Goal: Task Accomplishment & Management: Complete application form

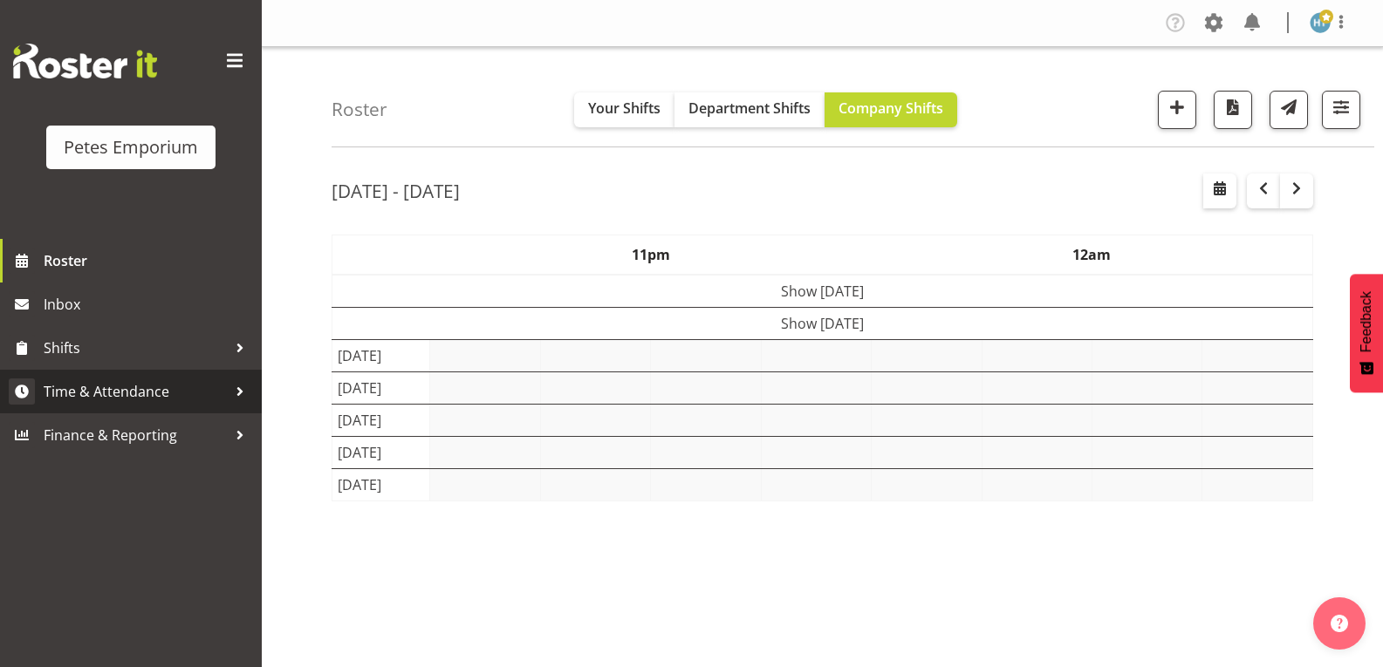
drag, startPoint x: 0, startPoint y: 0, endPoint x: 114, endPoint y: 386, distance: 403.0
click at [114, 386] on span "Time & Attendance" at bounding box center [135, 392] width 183 height 26
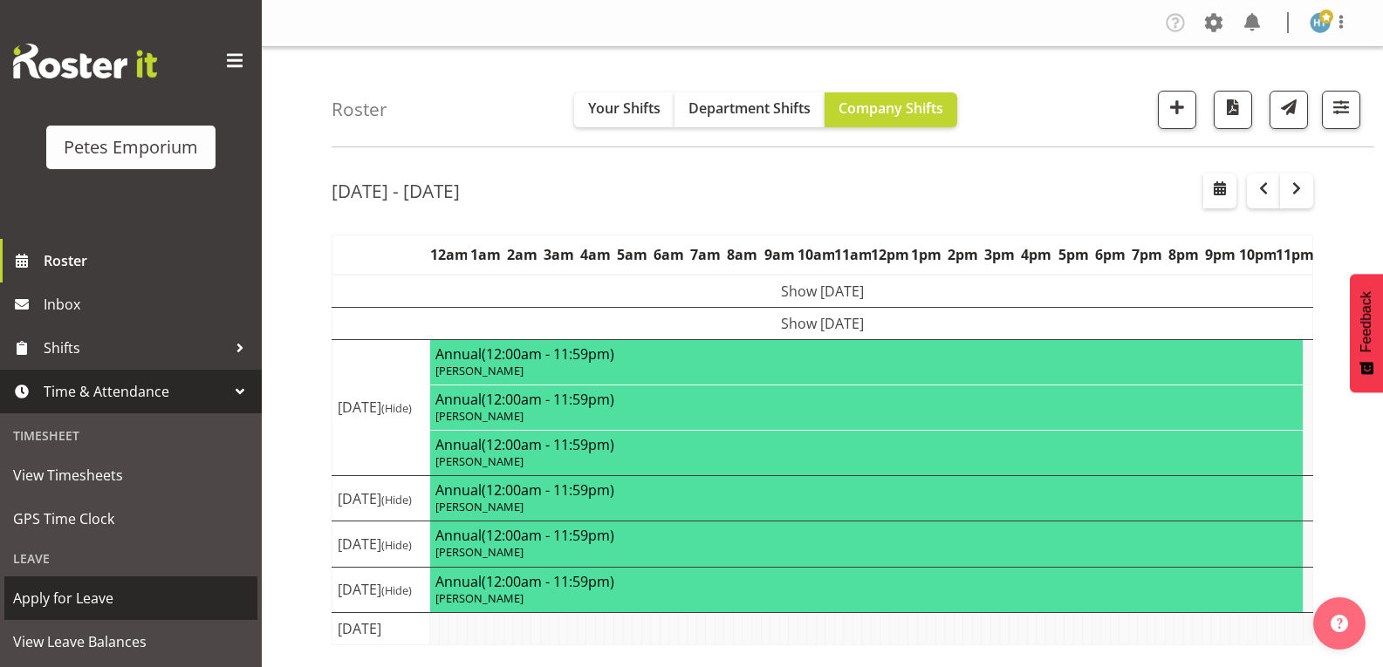
click at [83, 591] on span "Apply for Leave" at bounding box center [131, 598] width 236 height 26
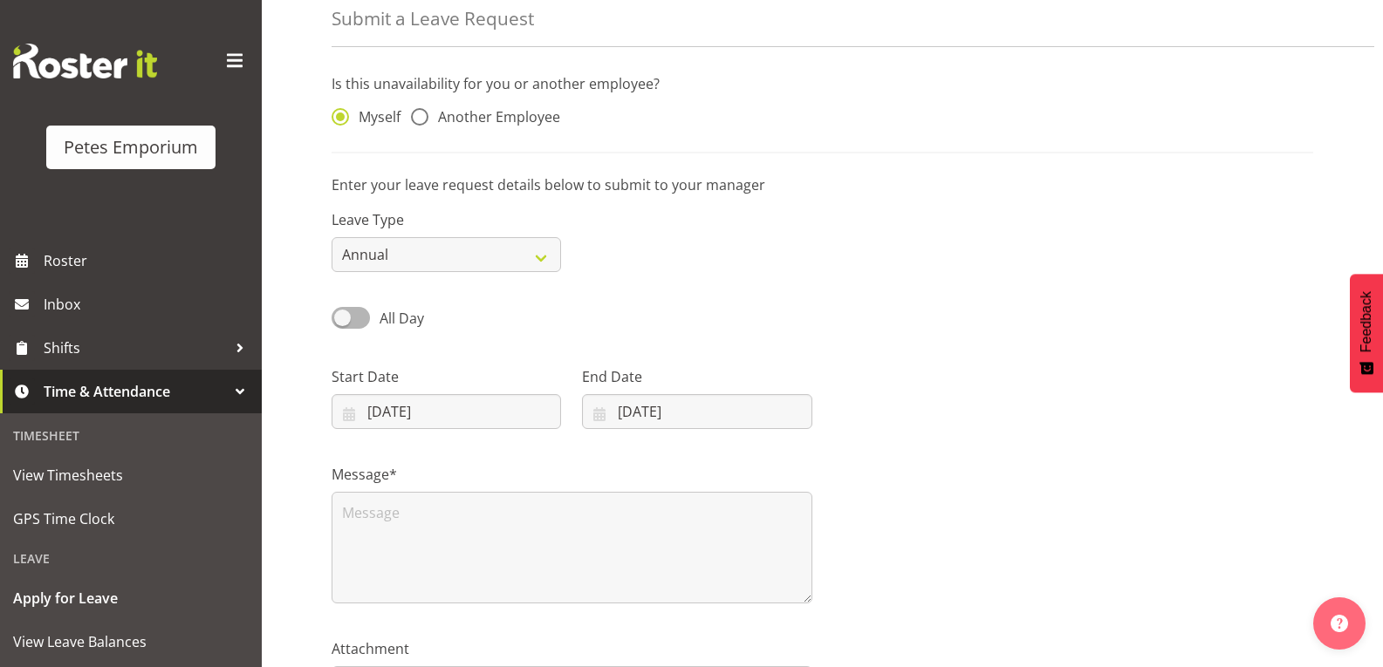
scroll to position [174, 0]
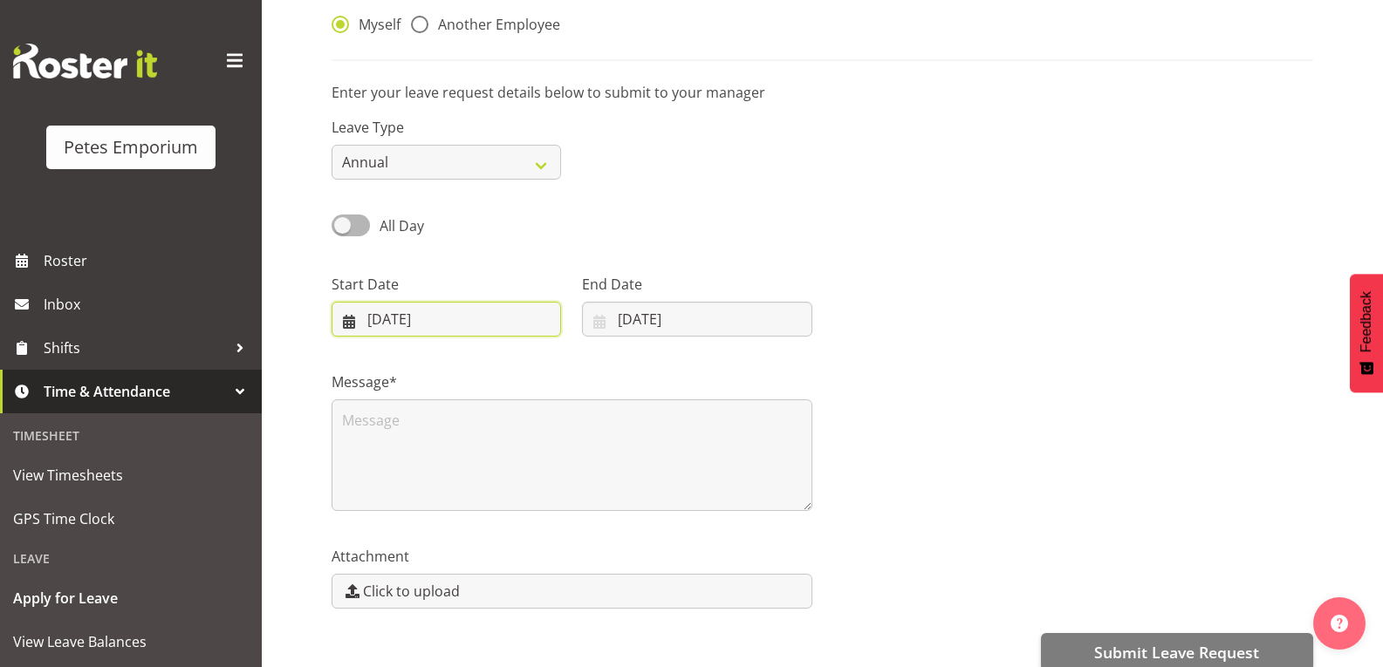
click at [420, 316] on input "[DATE]" at bounding box center [446, 319] width 229 height 35
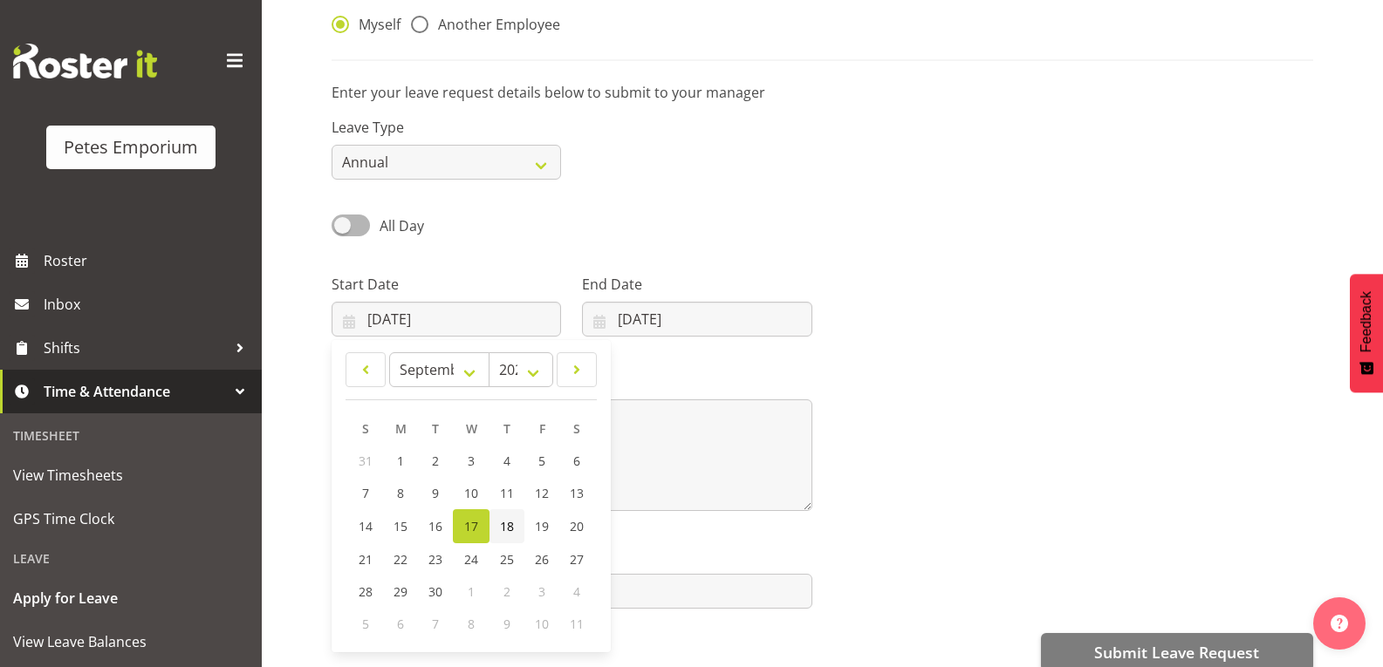
click at [504, 523] on span "18" at bounding box center [507, 526] width 14 height 17
type input "[DATE]"
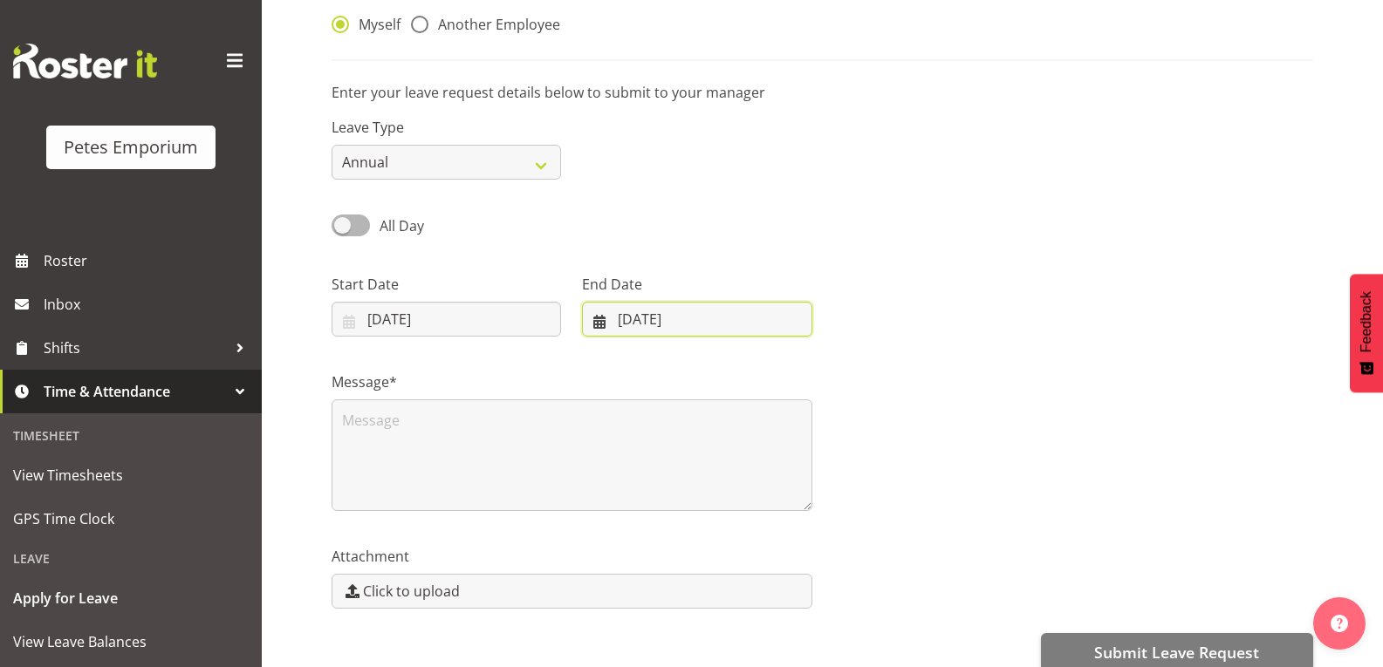
click at [674, 318] on input "17/09/2025" at bounding box center [696, 319] width 229 height 35
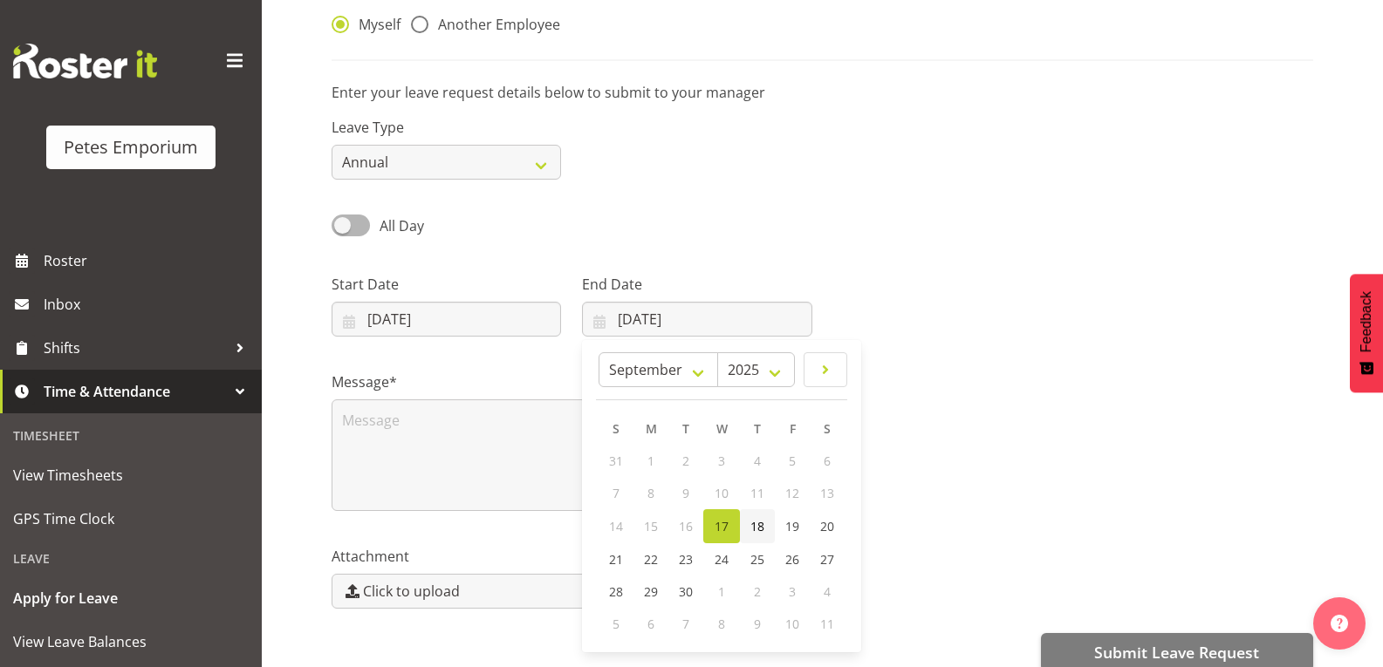
click at [755, 518] on span "18" at bounding box center [757, 526] width 14 height 17
type input "18/09/2025"
click at [361, 224] on span at bounding box center [351, 226] width 38 height 22
click at [343, 224] on input "All Day" at bounding box center [337, 225] width 11 height 11
checkbox input "true"
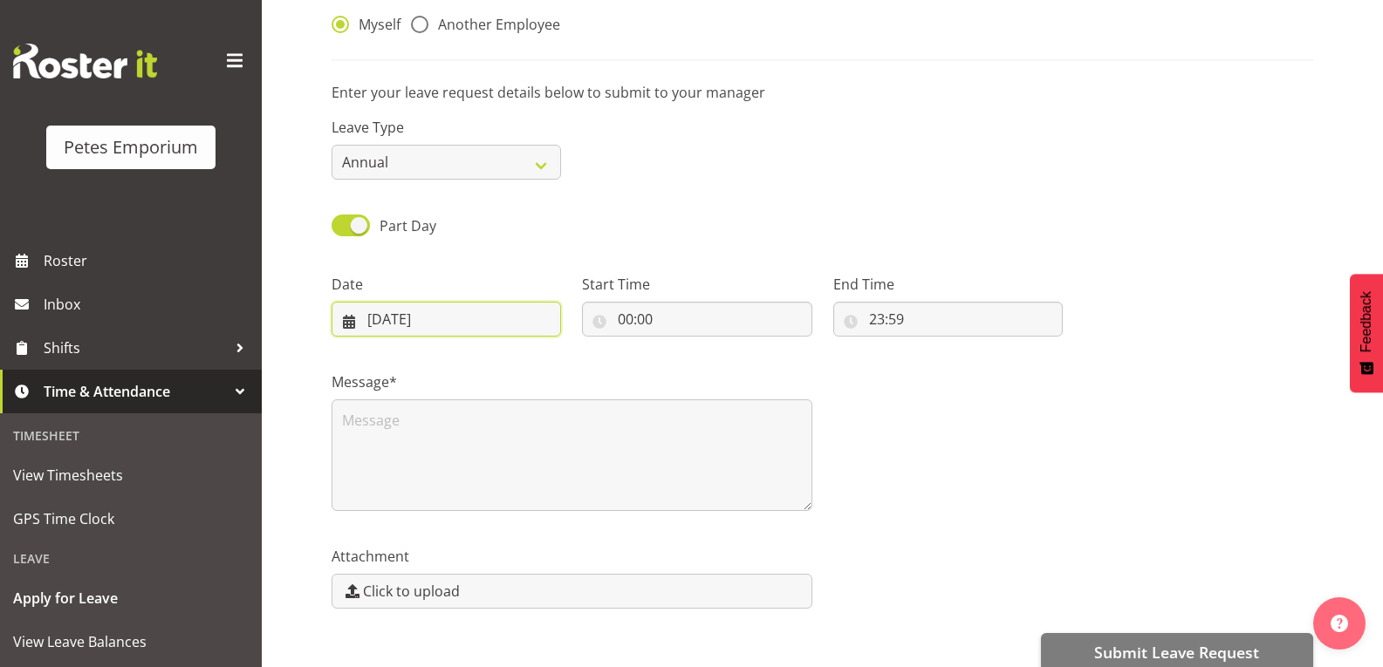
click at [393, 318] on input "17/09/2025" at bounding box center [446, 319] width 229 height 35
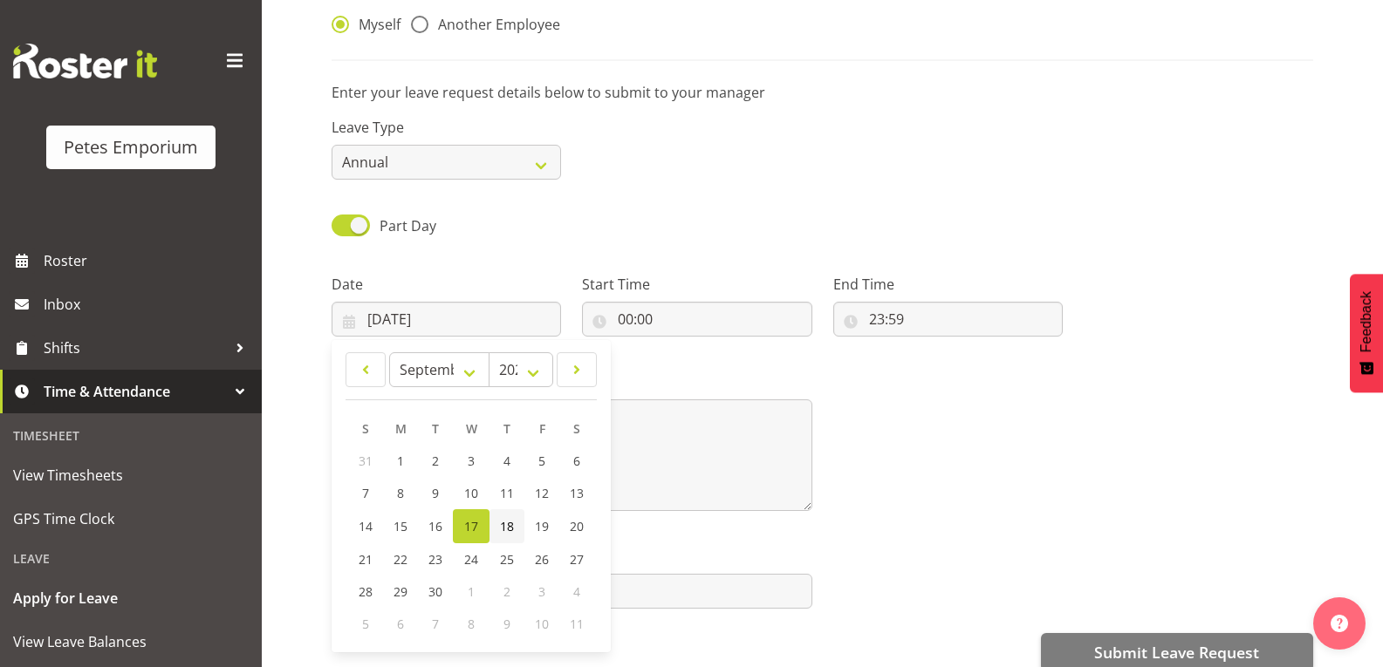
click at [512, 521] on span "18" at bounding box center [507, 526] width 14 height 17
type input "18/09/2025"
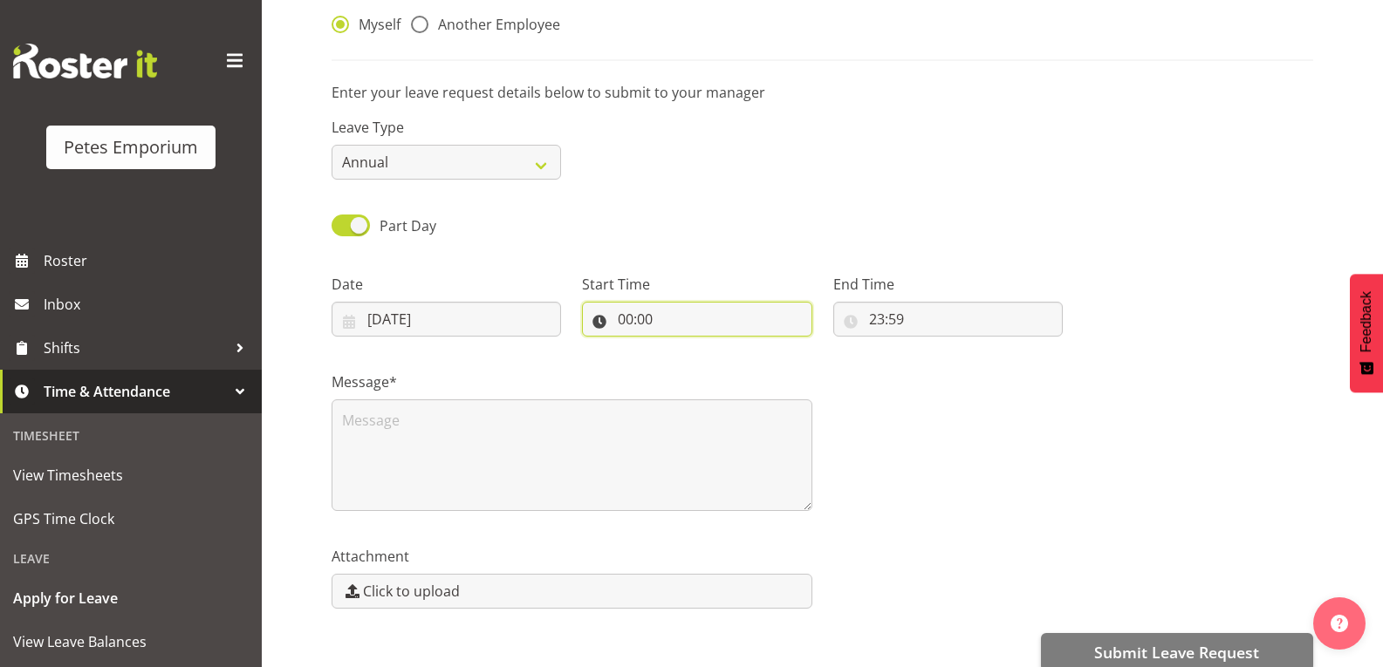
click at [637, 318] on input "00:00" at bounding box center [696, 319] width 229 height 35
click at [697, 362] on select "00 01 02 03 04 05 06 07 08 09 10 11 12 13 14 15 16 17 18 19 20 21 22 23" at bounding box center [700, 364] width 39 height 35
select select "14"
click at [681, 347] on select "00 01 02 03 04 05 06 07 08 09 10 11 12 13 14 15 16 17 18 19 20 21 22 23" at bounding box center [700, 364] width 39 height 35
type input "14:00"
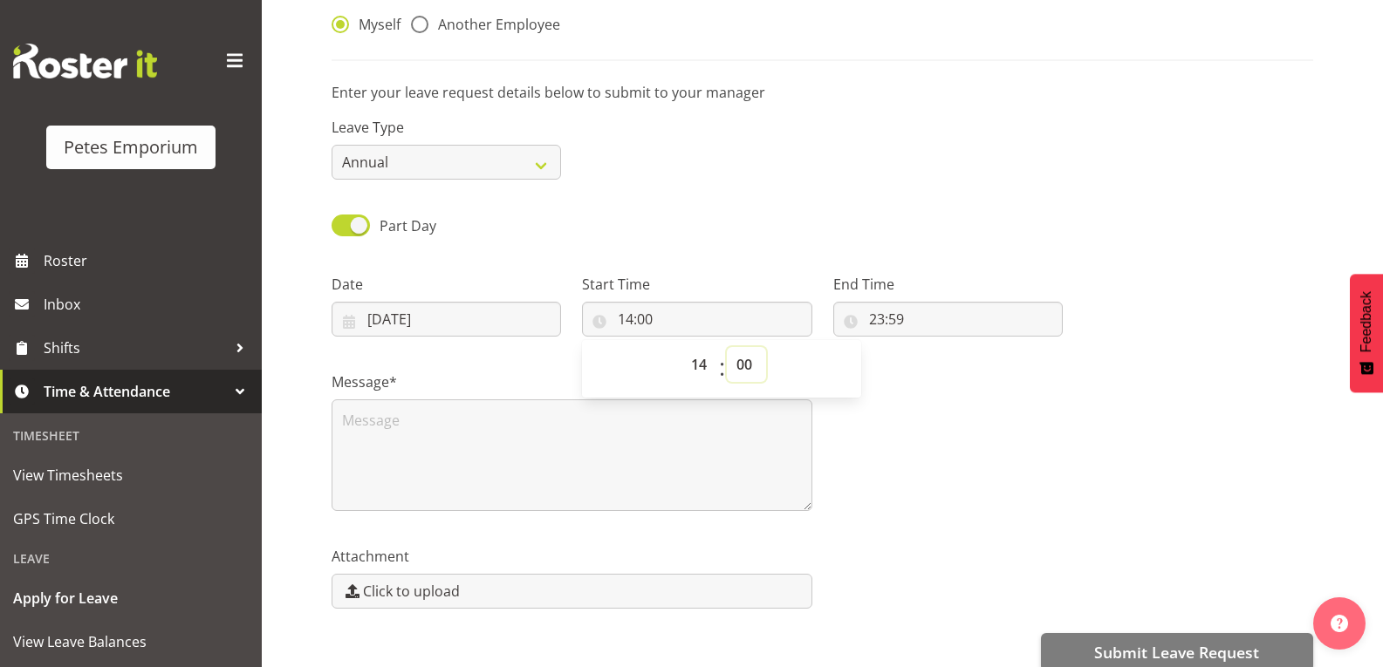
click at [748, 361] on select "00 01 02 03 04 05 06 07 08 09 10 11 12 13 14 15 16 17 18 19 20 21 22 23 24 25 2…" at bounding box center [746, 364] width 39 height 35
select select "30"
click at [727, 347] on select "00 01 02 03 04 05 06 07 08 09 10 11 12 13 14 15 16 17 18 19 20 21 22 23 24 25 2…" at bounding box center [746, 364] width 39 height 35
type input "14:30"
click at [904, 318] on input "23:59" at bounding box center [947, 319] width 229 height 35
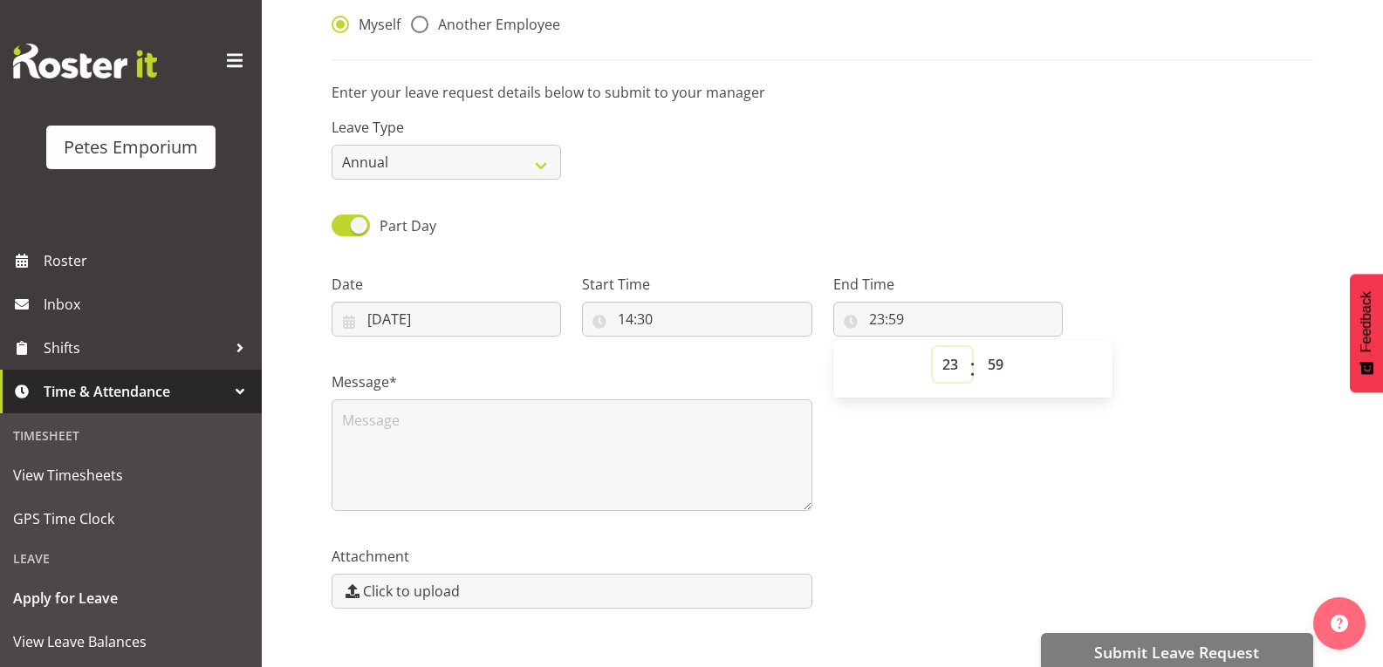
click at [950, 363] on select "00 01 02 03 04 05 06 07 08 09 10 11 12 13 14 15 16 17 18 19 20 21 22 23" at bounding box center [952, 364] width 39 height 35
select select "17"
click at [933, 347] on select "00 01 02 03 04 05 06 07 08 09 10 11 12 13 14 15 16 17 18 19 20 21 22 23" at bounding box center [952, 364] width 39 height 35
type input "17:59"
click at [998, 361] on select "00 01 02 03 04 05 06 07 08 09 10 11 12 13 14 15 16 17 18 19 20 21 22 23 24 25 2…" at bounding box center [997, 364] width 39 height 35
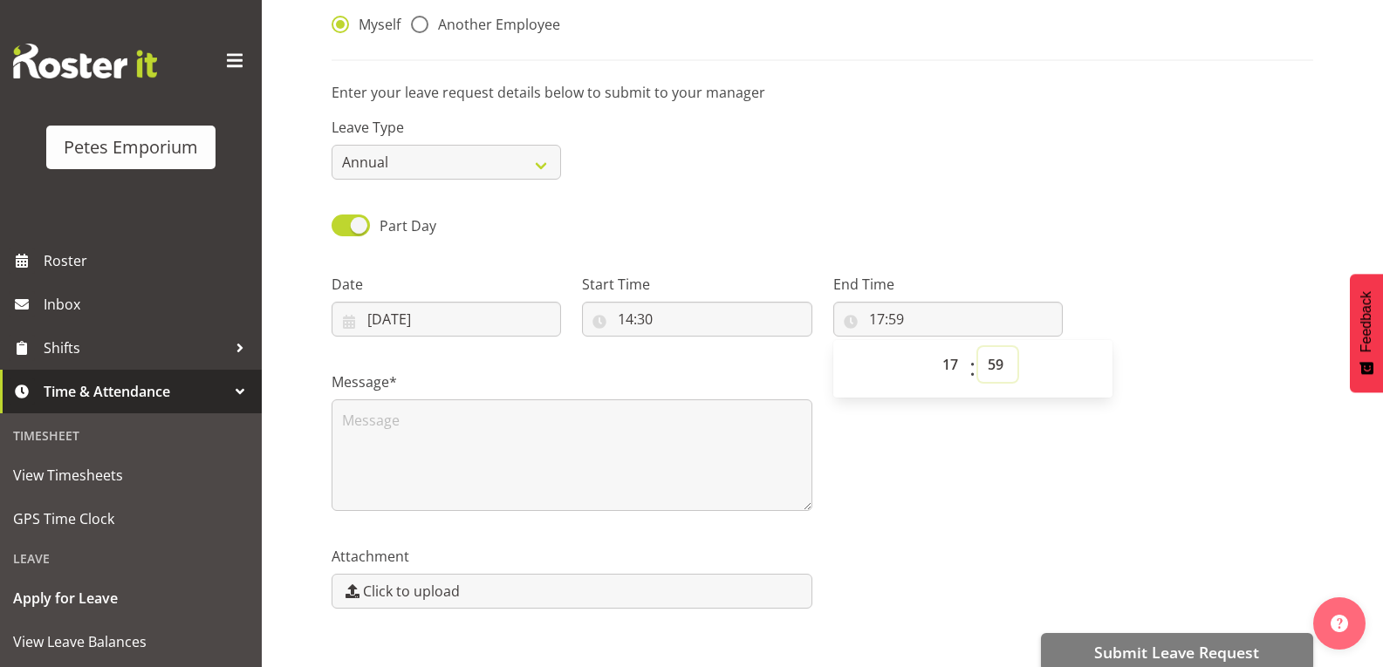
select select "30"
click at [978, 347] on select "00 01 02 03 04 05 06 07 08 09 10 11 12 13 14 15 16 17 18 19 20 21 22 23 24 25 2…" at bounding box center [997, 364] width 39 height 35
type input "17:30"
click at [960, 463] on div "Message*" at bounding box center [822, 434] width 1002 height 174
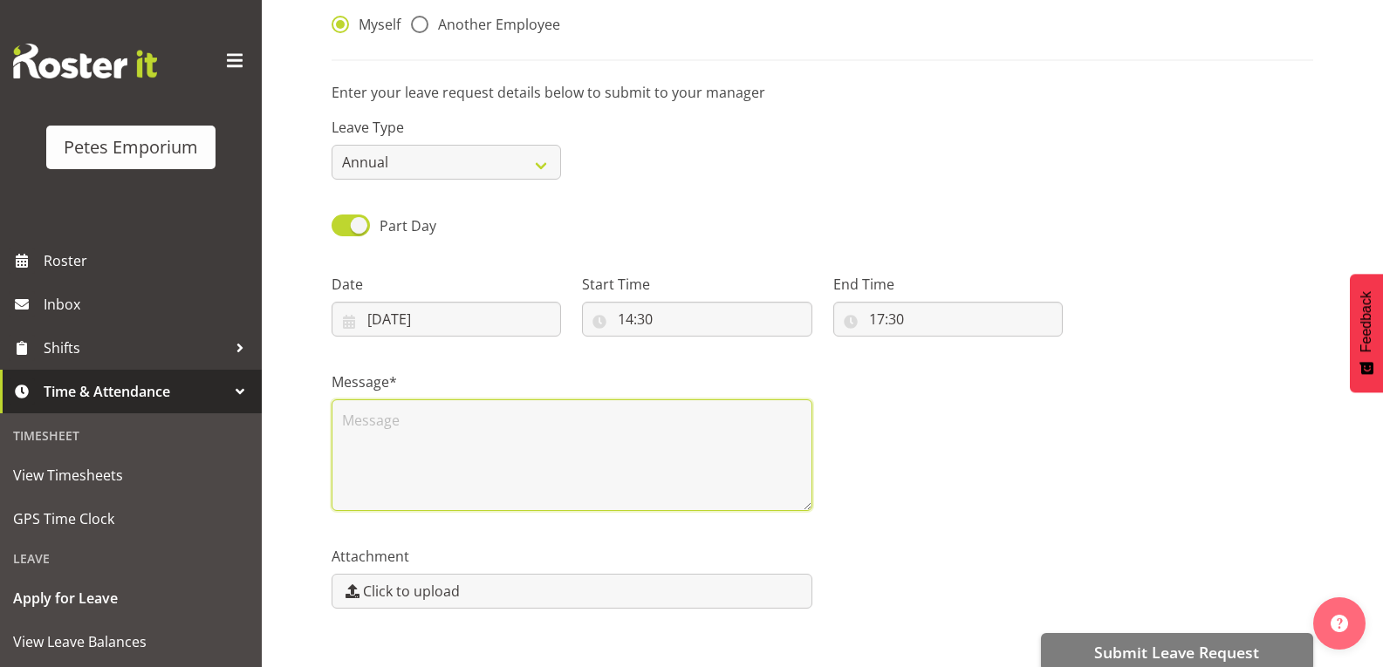
click at [354, 432] on textarea at bounding box center [572, 456] width 481 height 112
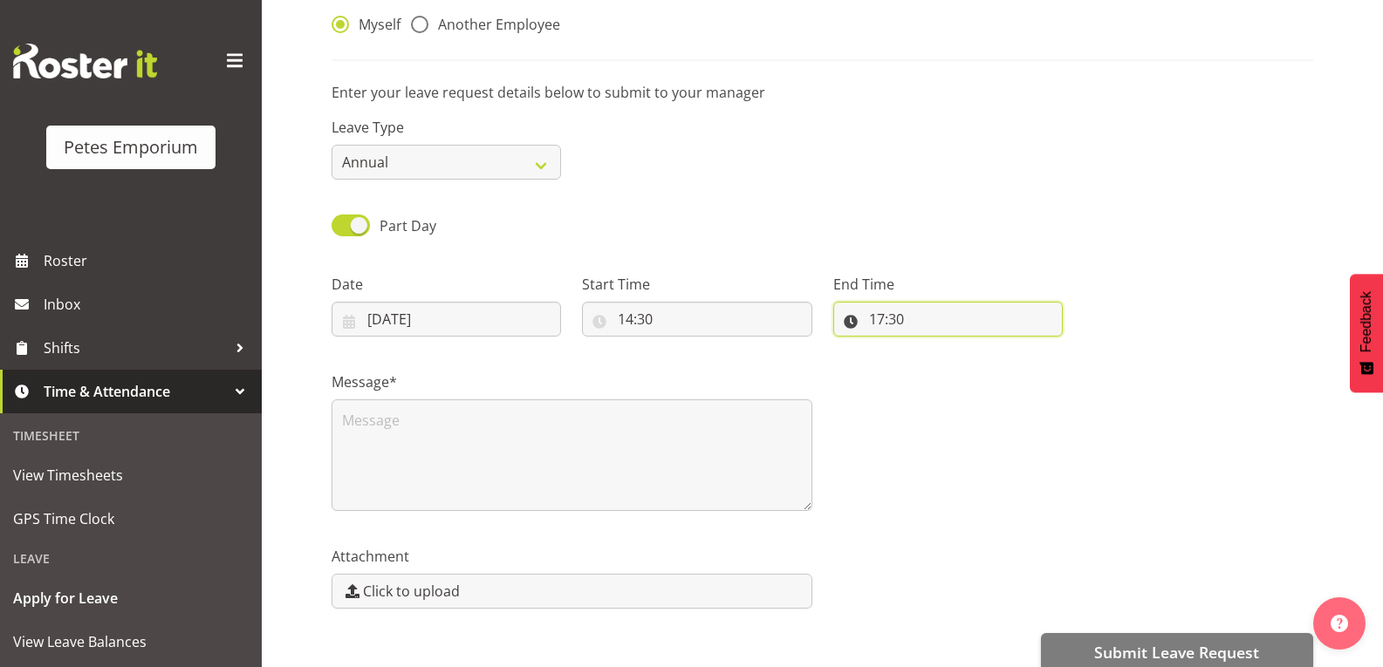
click at [879, 321] on input "17:30" at bounding box center [947, 319] width 229 height 35
click at [952, 365] on select "00 01 02 03 04 05 06 07 08 09 10 11 12 13 14 15 16 17 18 19 20 21 22 23" at bounding box center [952, 364] width 39 height 35
select select "16"
click at [933, 347] on select "00 01 02 03 04 05 06 07 08 09 10 11 12 13 14 15 16 17 18 19 20 21 22 23" at bounding box center [952, 364] width 39 height 35
type input "16:30"
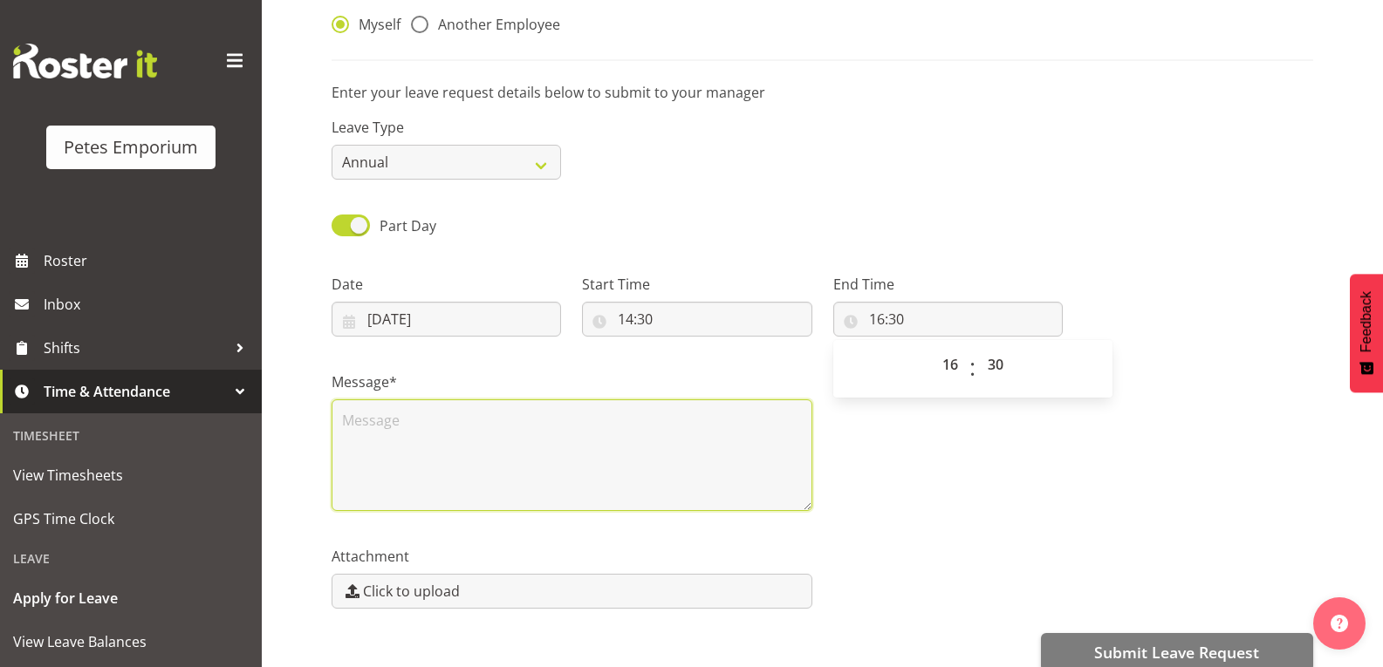
click at [359, 434] on textarea at bounding box center [572, 456] width 481 height 112
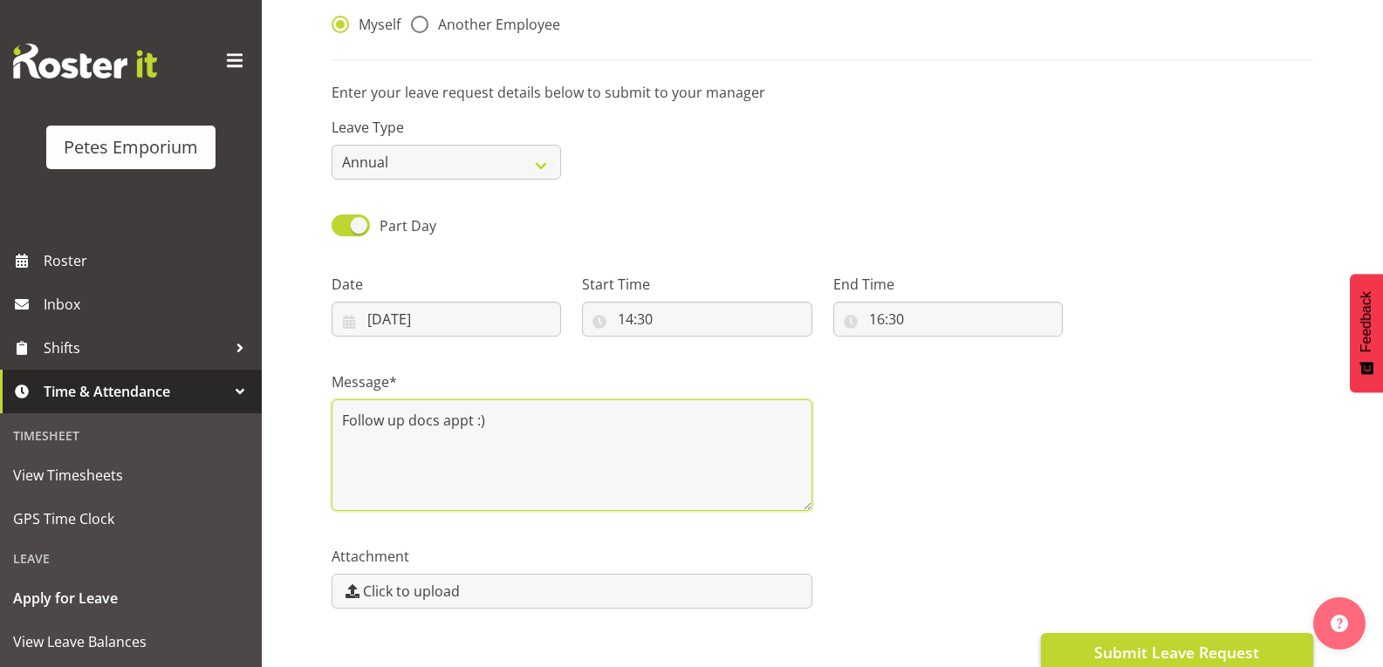
type textarea "Follow up docs appt :)"
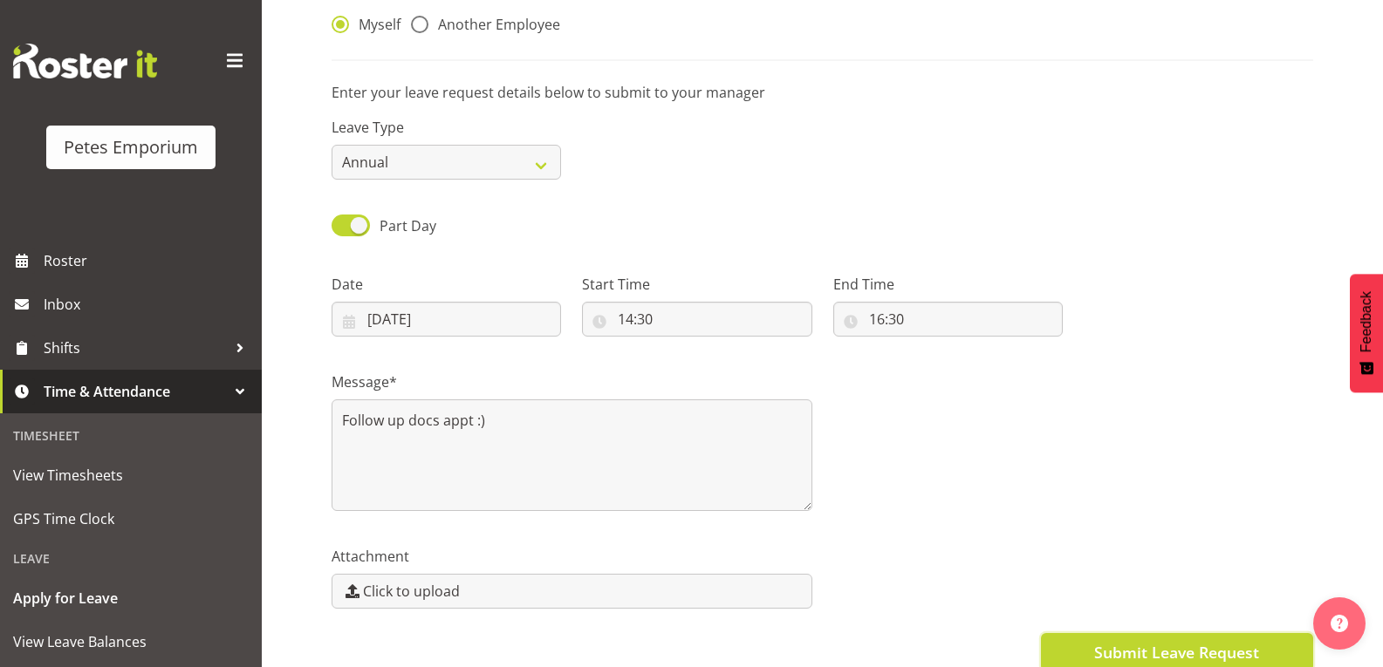
click at [1204, 646] on span "Submit Leave Request" at bounding box center [1176, 652] width 165 height 23
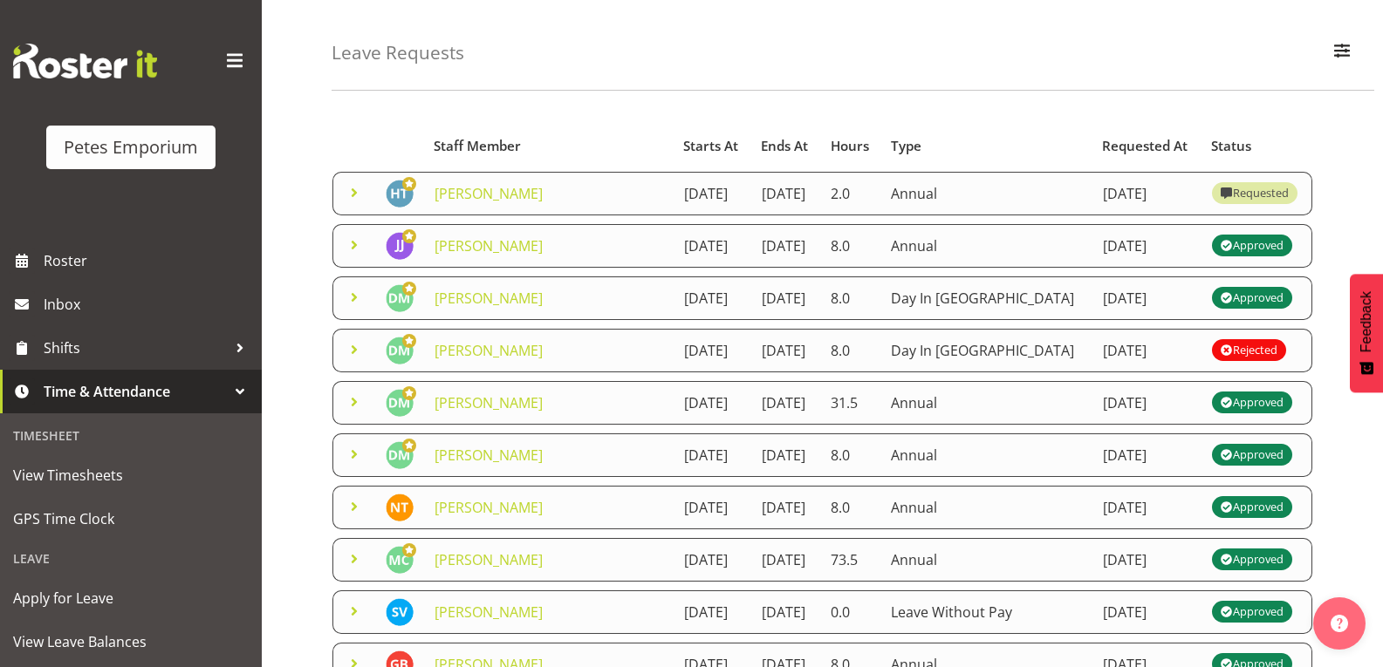
scroll to position [87, 0]
